Goal: Task Accomplishment & Management: Manage account settings

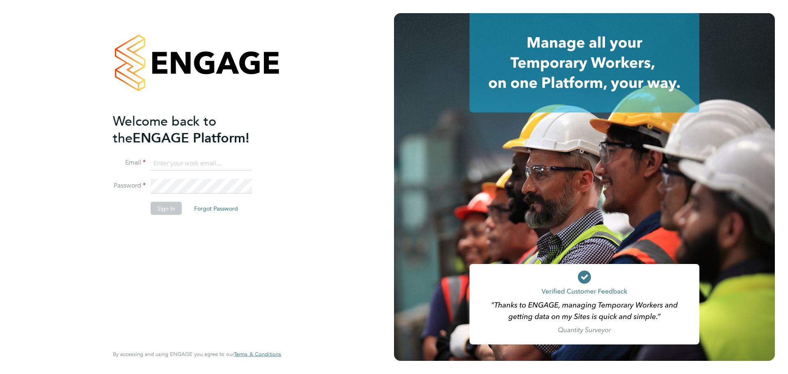
type input "jamie.evenden@wates.co.uk"
click at [165, 202] on button "Sign In" at bounding box center [166, 208] width 31 height 13
click at [165, 209] on div "Sorry, we are having problems connecting to our services." at bounding box center [197, 187] width 394 height 374
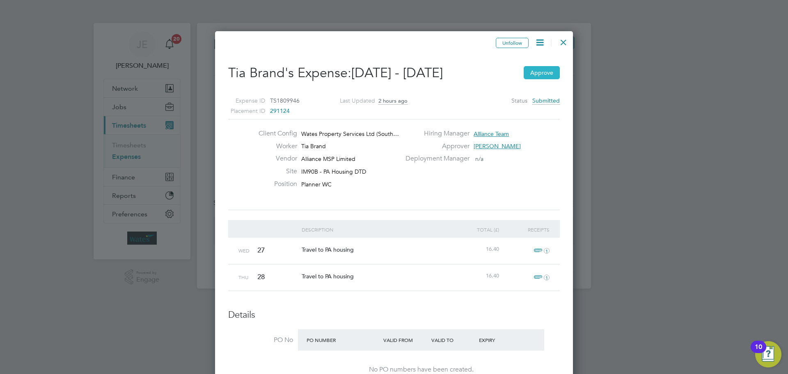
click at [546, 73] on button "Approve" at bounding box center [542, 72] width 36 height 13
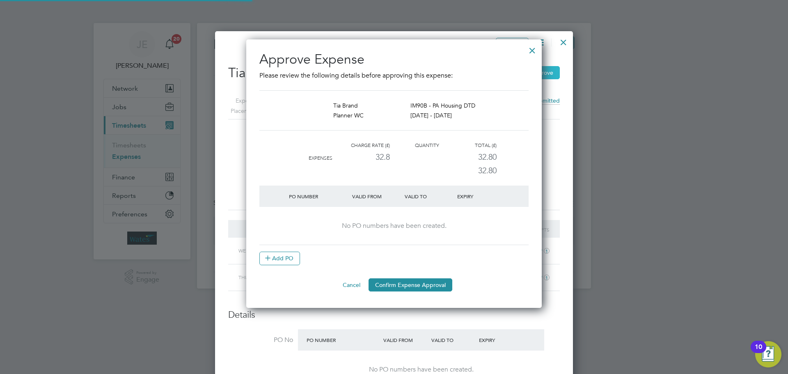
scroll to position [269, 296]
click at [391, 284] on button "Confirm Expense Approval" at bounding box center [411, 284] width 84 height 13
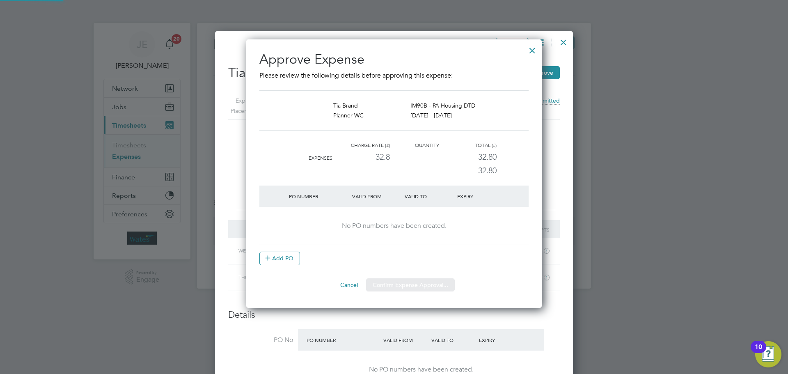
scroll to position [4, 4]
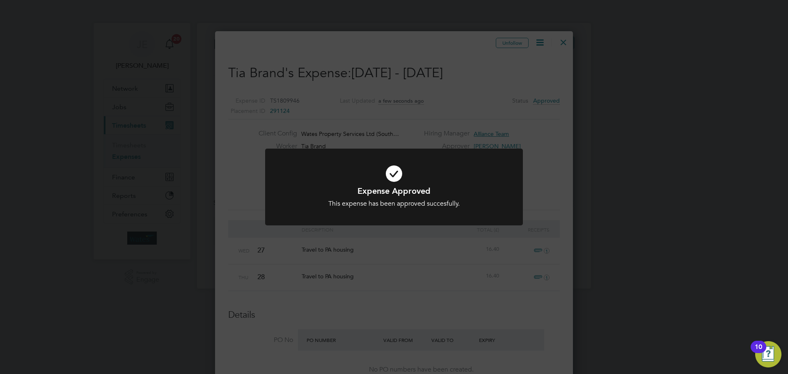
click at [395, 198] on div "Expense Approved This expense has been approved succesfully. Cancel Okay" at bounding box center [394, 197] width 214 height 23
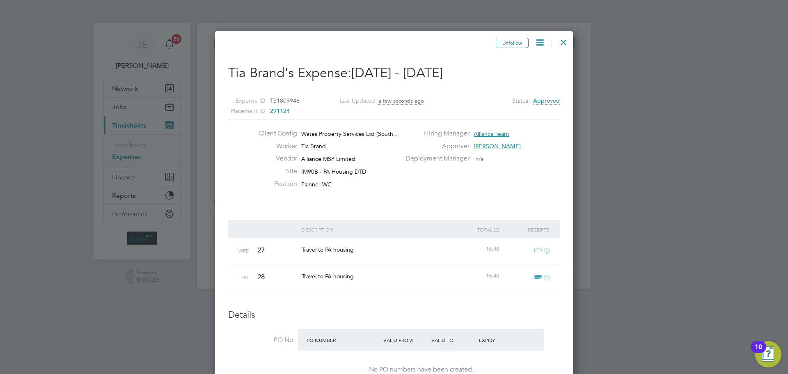
click at [565, 42] on div at bounding box center [563, 40] width 15 height 15
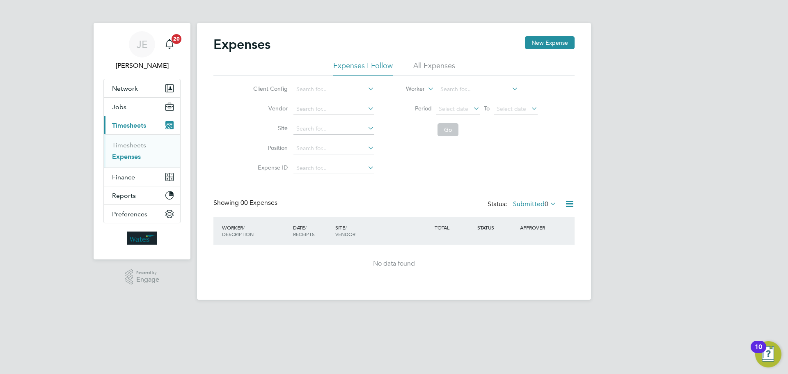
click at [124, 150] on li "Timesheets" at bounding box center [143, 146] width 62 height 11
click at [127, 147] on link "Timesheets" at bounding box center [129, 145] width 34 height 8
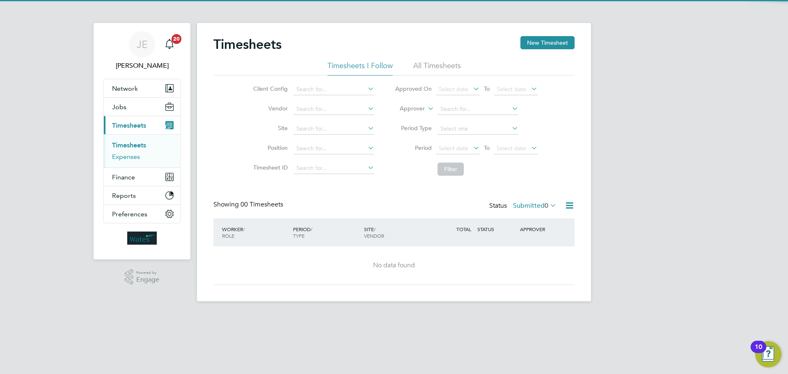
click at [126, 155] on link "Expenses" at bounding box center [126, 157] width 28 height 8
